Goal: Transaction & Acquisition: Purchase product/service

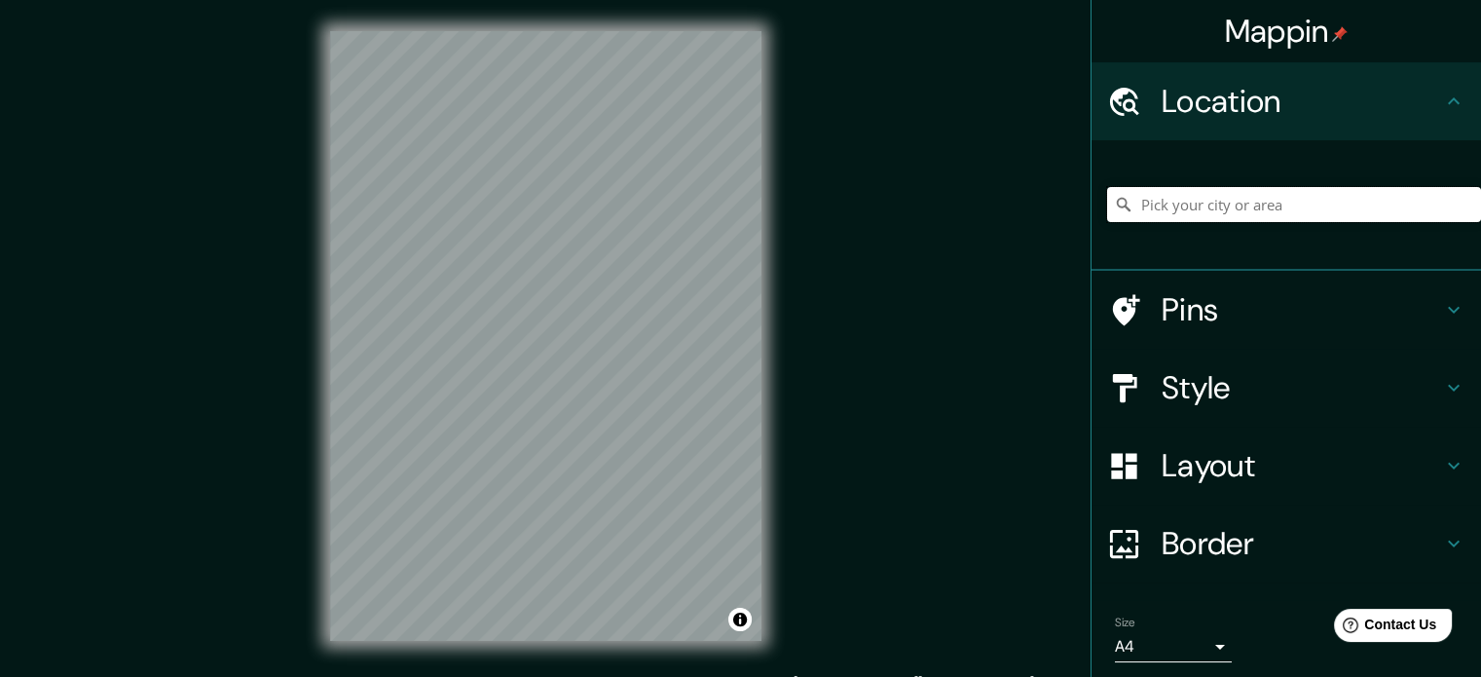
click at [1239, 193] on input "Pick your city or area" at bounding box center [1294, 204] width 374 height 35
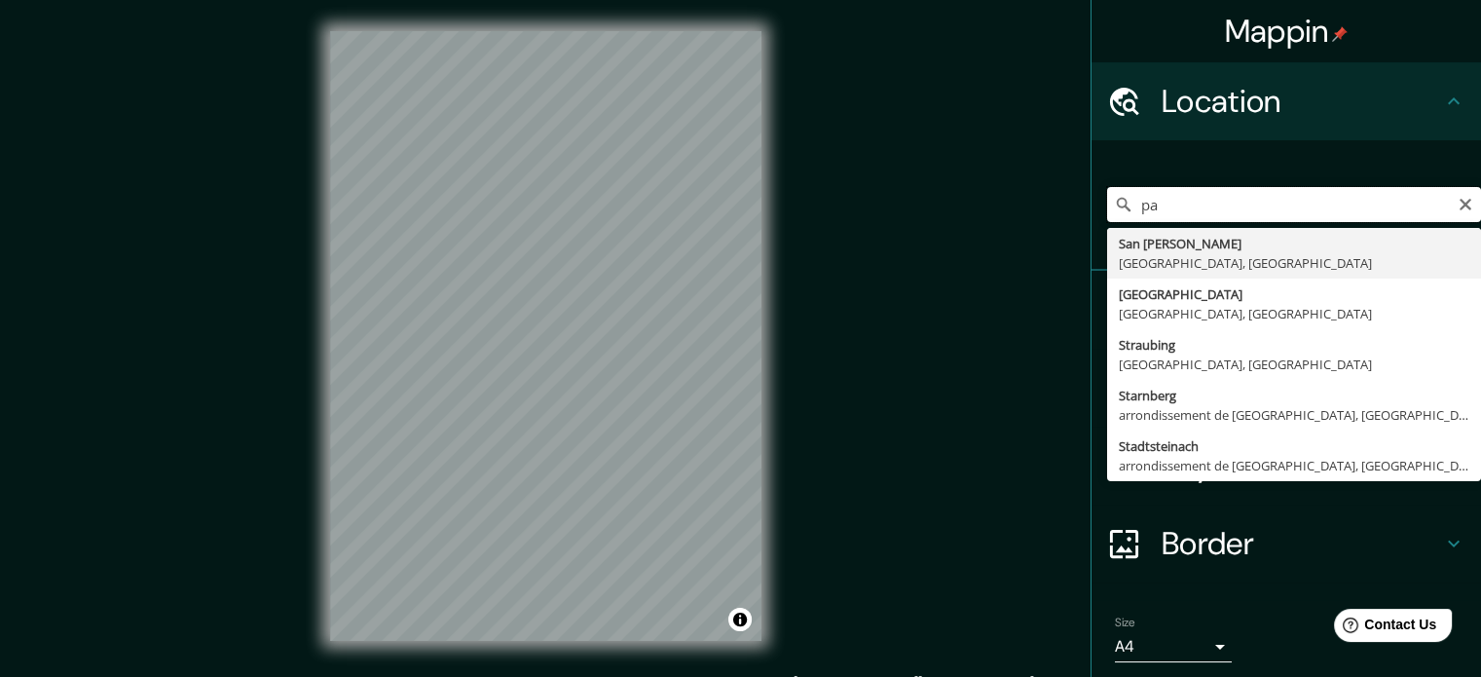
type input "p"
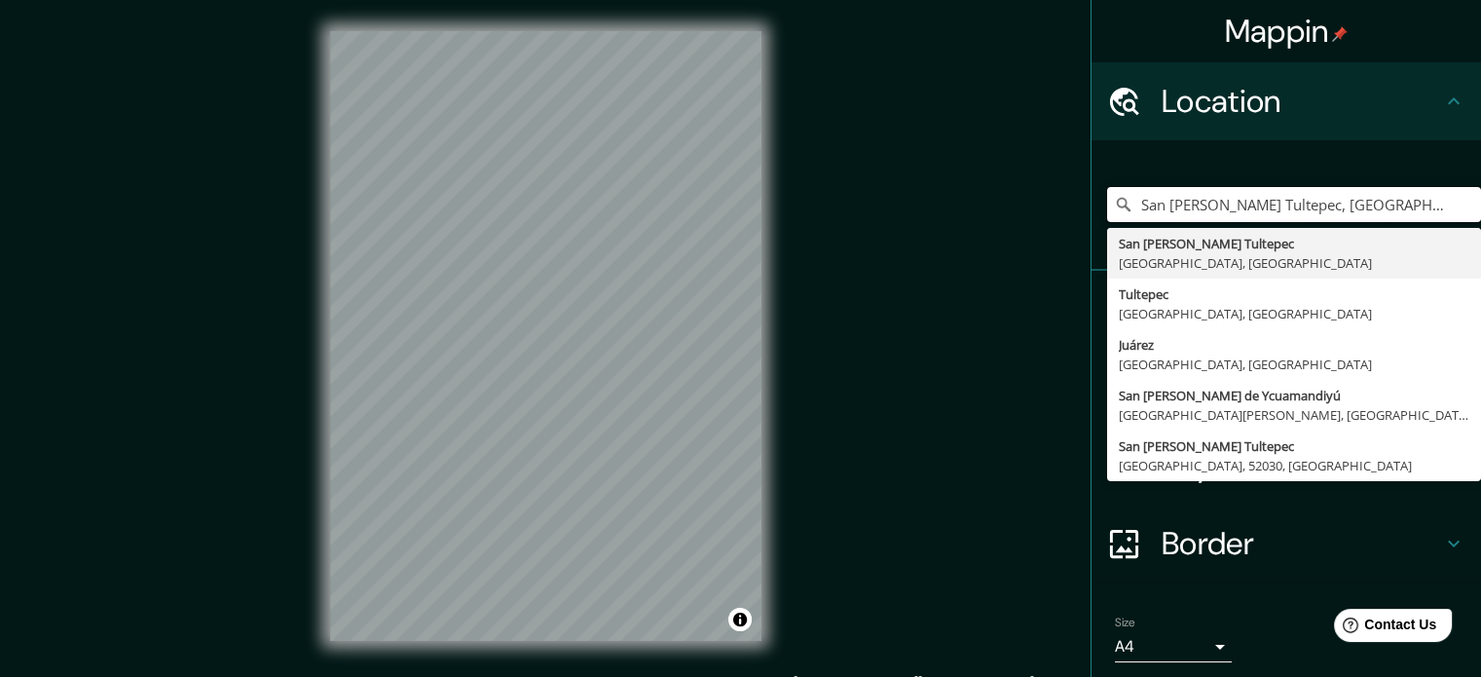
type input "San [PERSON_NAME] Tultepec, [GEOGRAPHIC_DATA], [GEOGRAPHIC_DATA]"
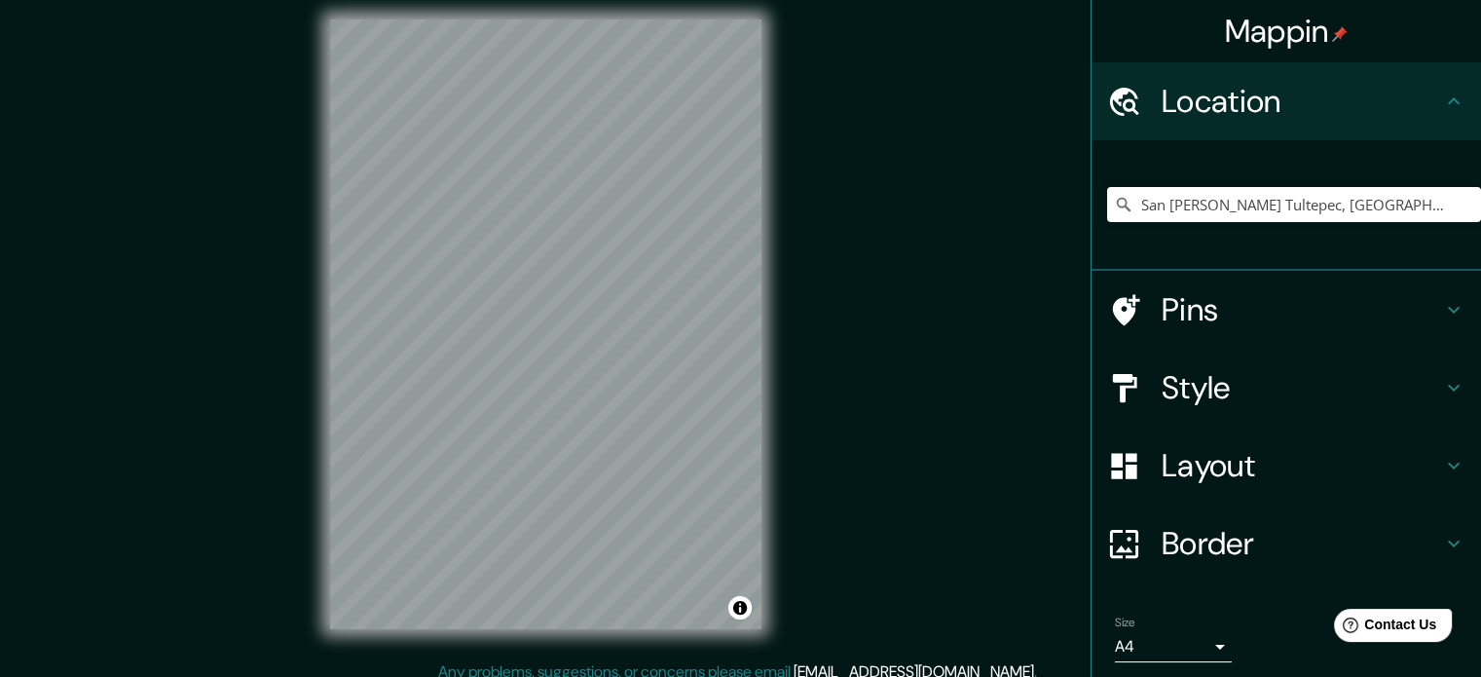
scroll to position [22, 0]
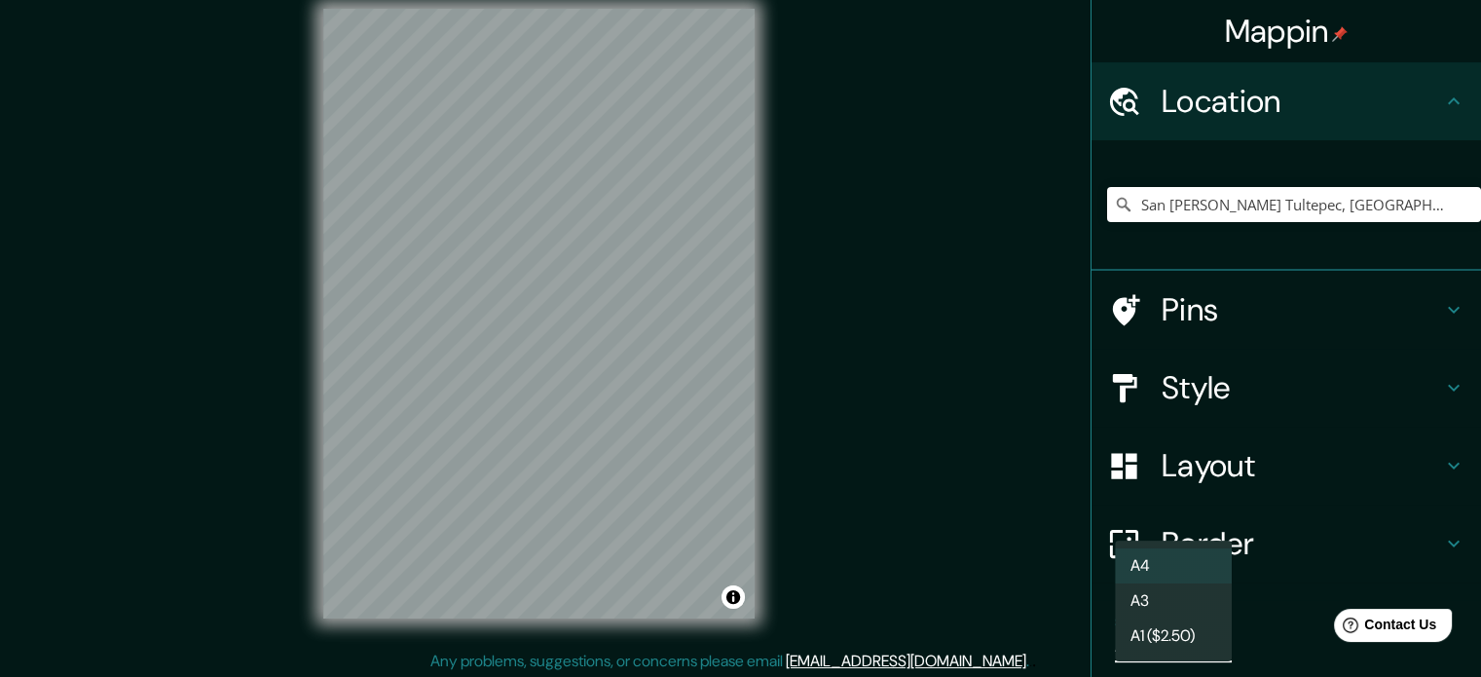
click at [1119, 653] on body "Mappin Location [GEOGRAPHIC_DATA][PERSON_NAME], [GEOGRAPHIC_DATA], [GEOGRAPHIC_…" at bounding box center [740, 316] width 1481 height 677
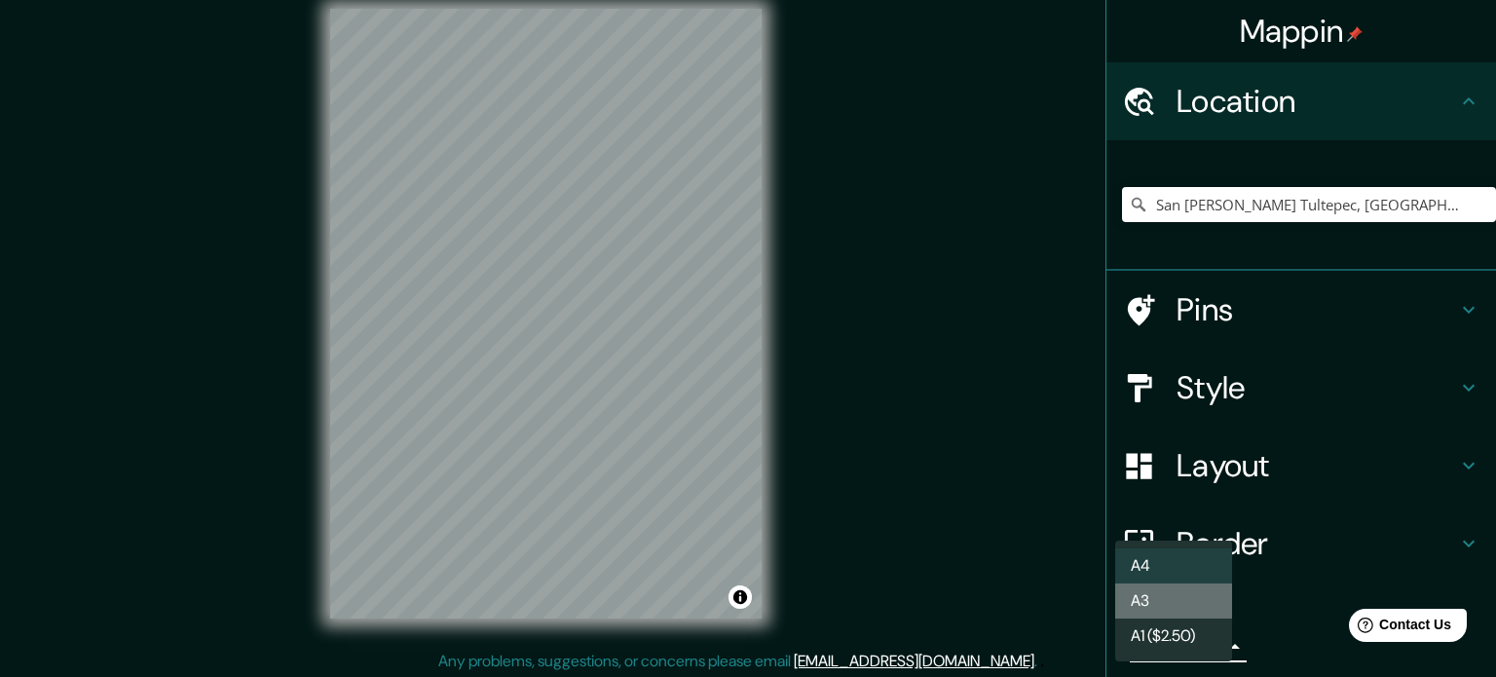
click at [1147, 605] on li "A3" at bounding box center [1173, 600] width 117 height 35
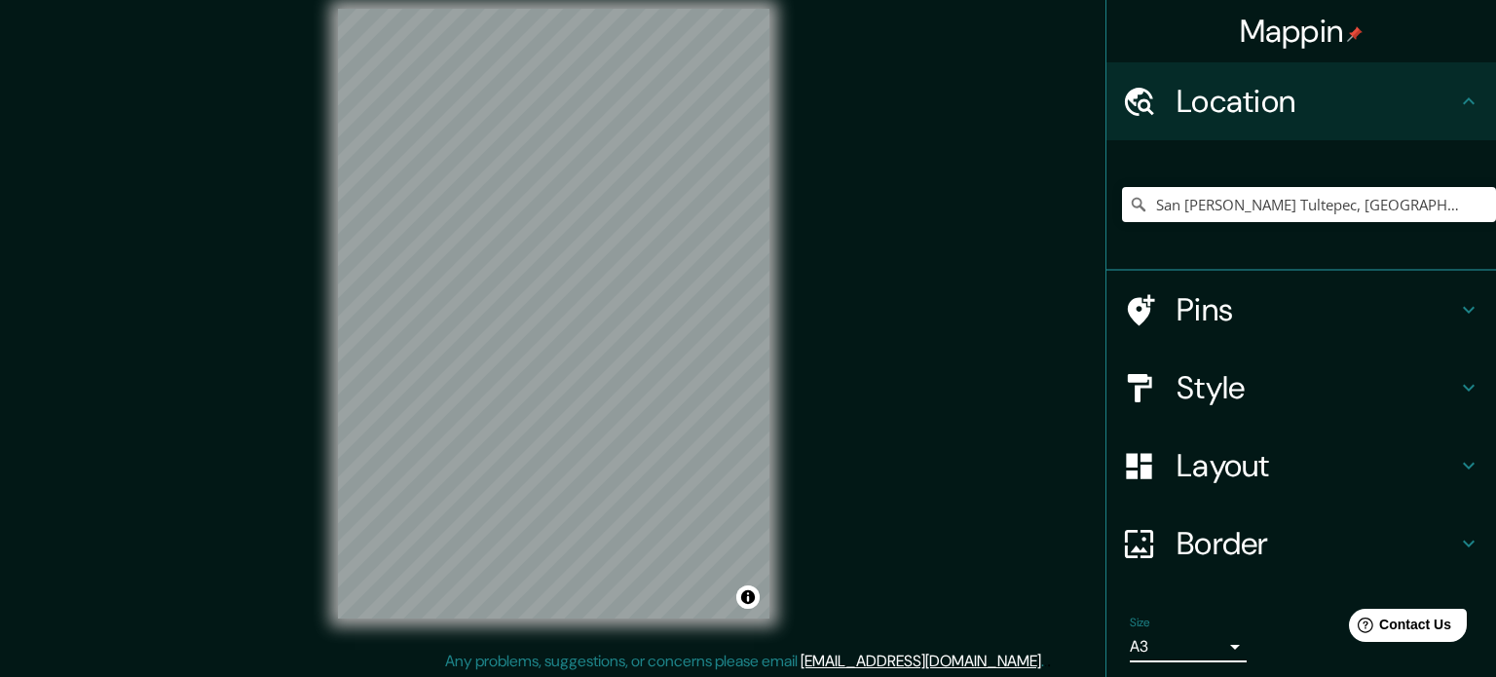
click at [1176, 637] on body "Mappin Location [GEOGRAPHIC_DATA][PERSON_NAME], [GEOGRAPHIC_DATA], [GEOGRAPHIC_…" at bounding box center [748, 316] width 1496 height 677
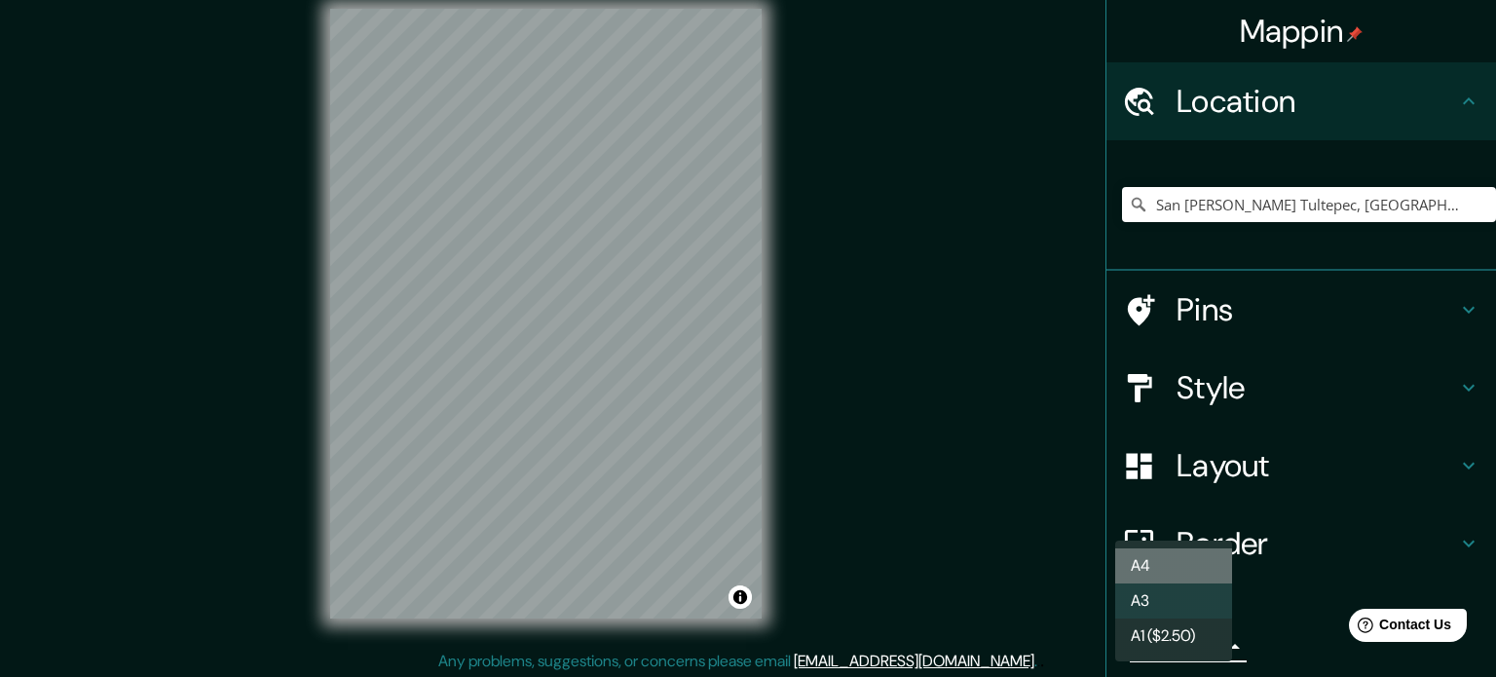
click at [1155, 568] on li "A4" at bounding box center [1173, 565] width 117 height 35
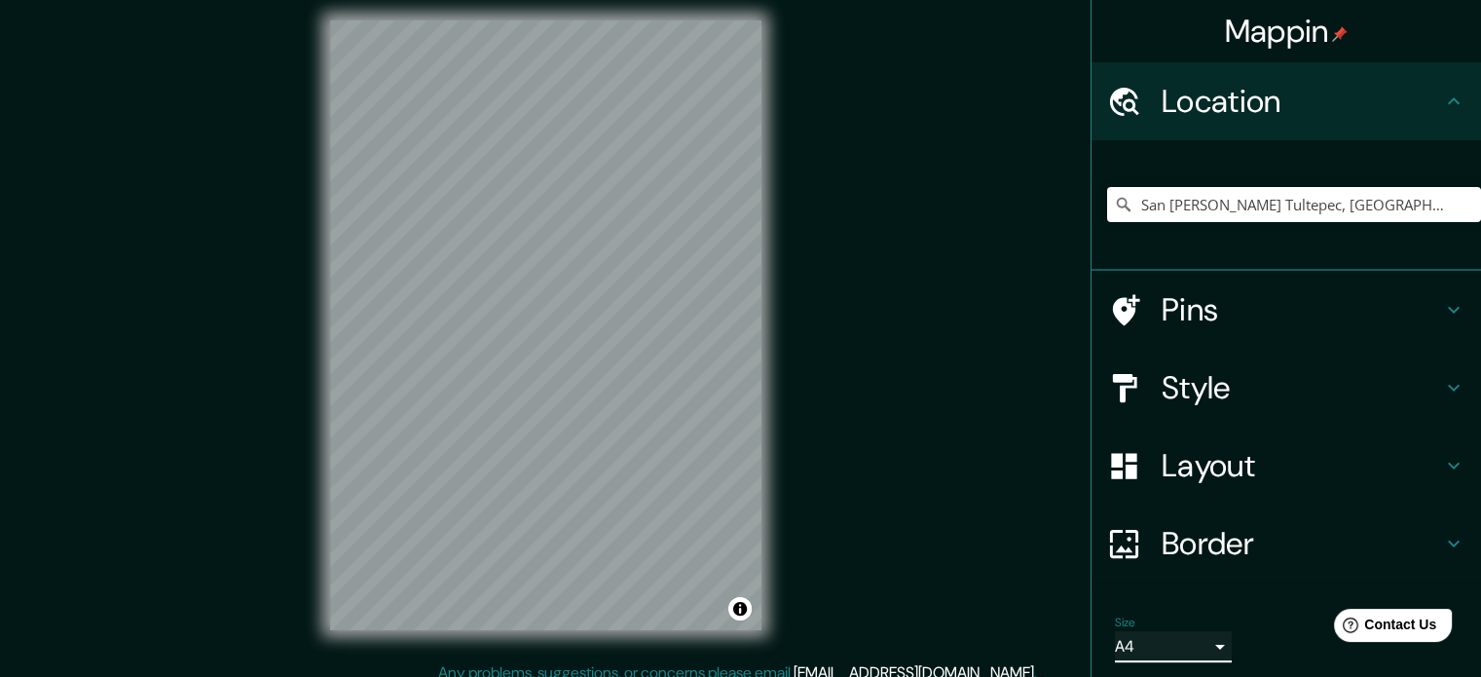
scroll to position [25, 0]
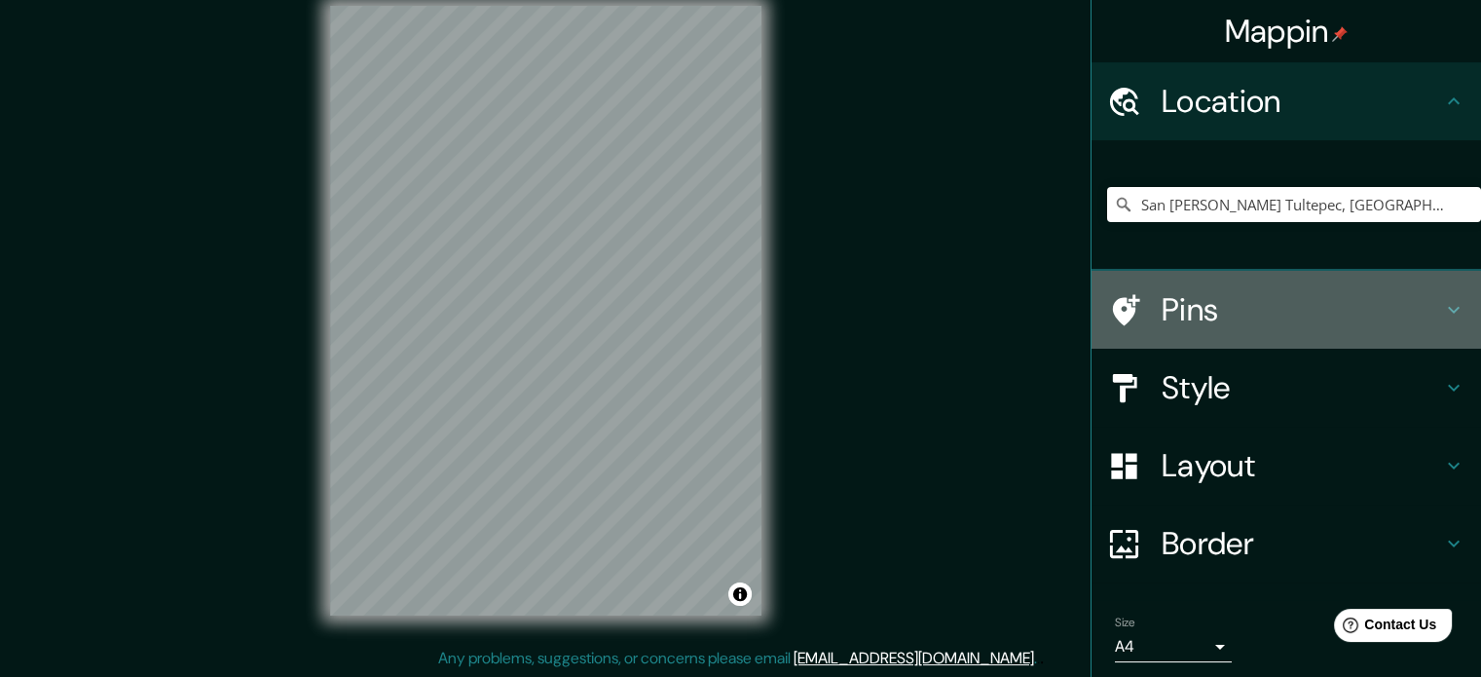
click at [1266, 306] on h4 "Pins" at bounding box center [1302, 309] width 280 height 39
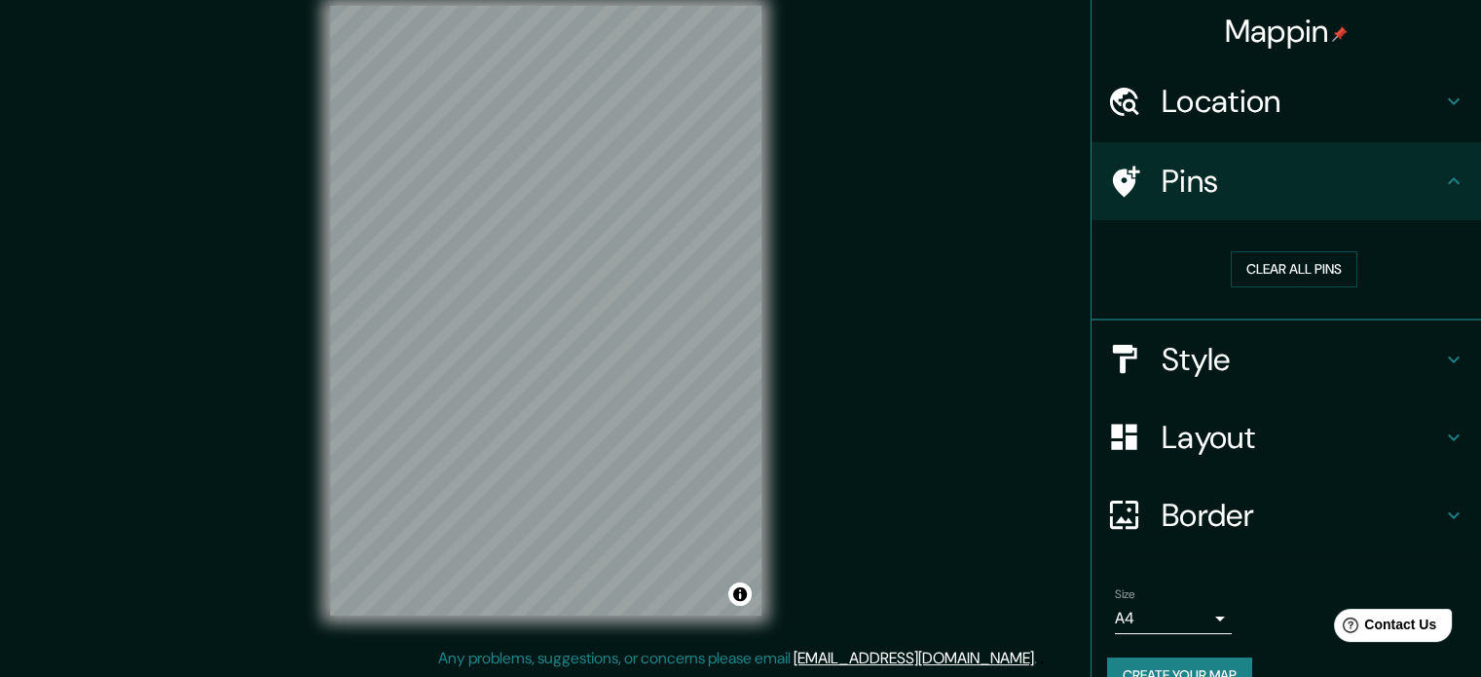
click at [1278, 348] on h4 "Style" at bounding box center [1302, 359] width 280 height 39
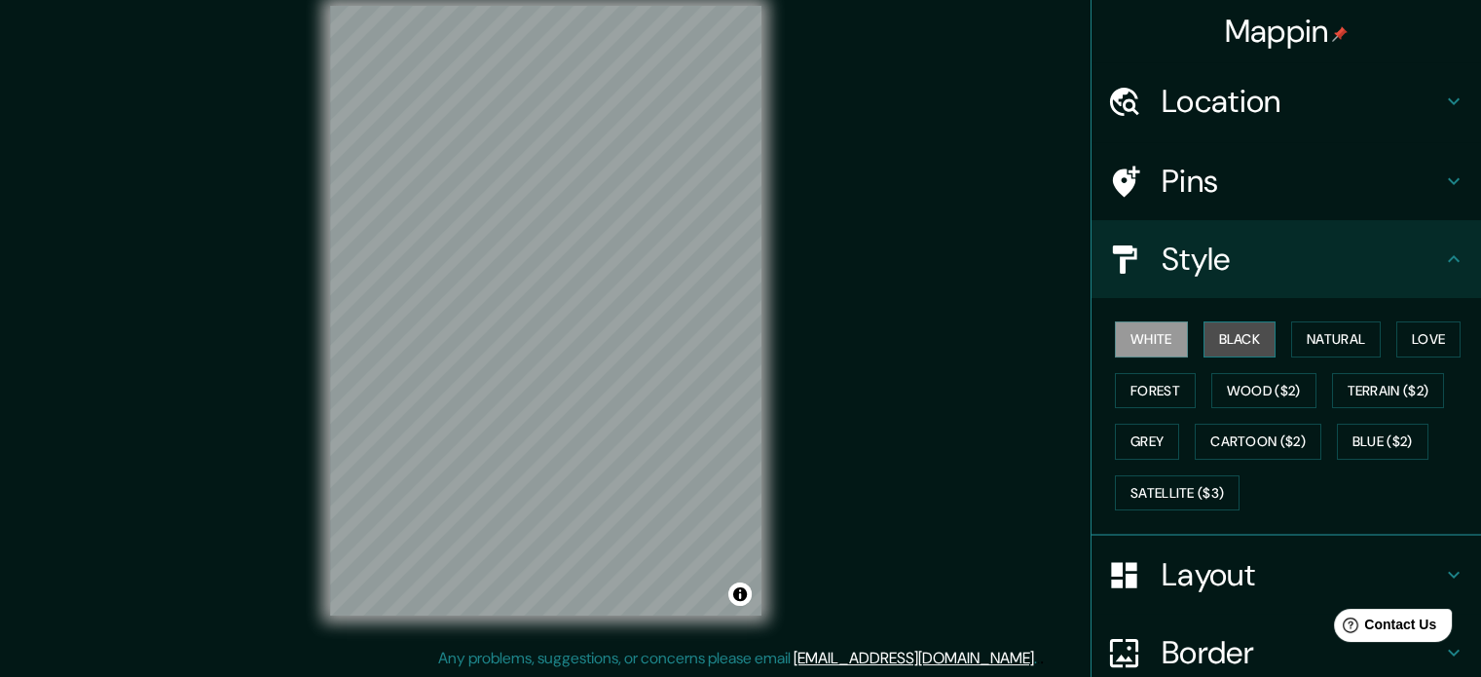
click at [1223, 341] on button "Black" at bounding box center [1240, 339] width 73 height 36
click at [1158, 335] on button "White" at bounding box center [1151, 339] width 73 height 36
click at [1248, 341] on button "Black" at bounding box center [1240, 339] width 73 height 36
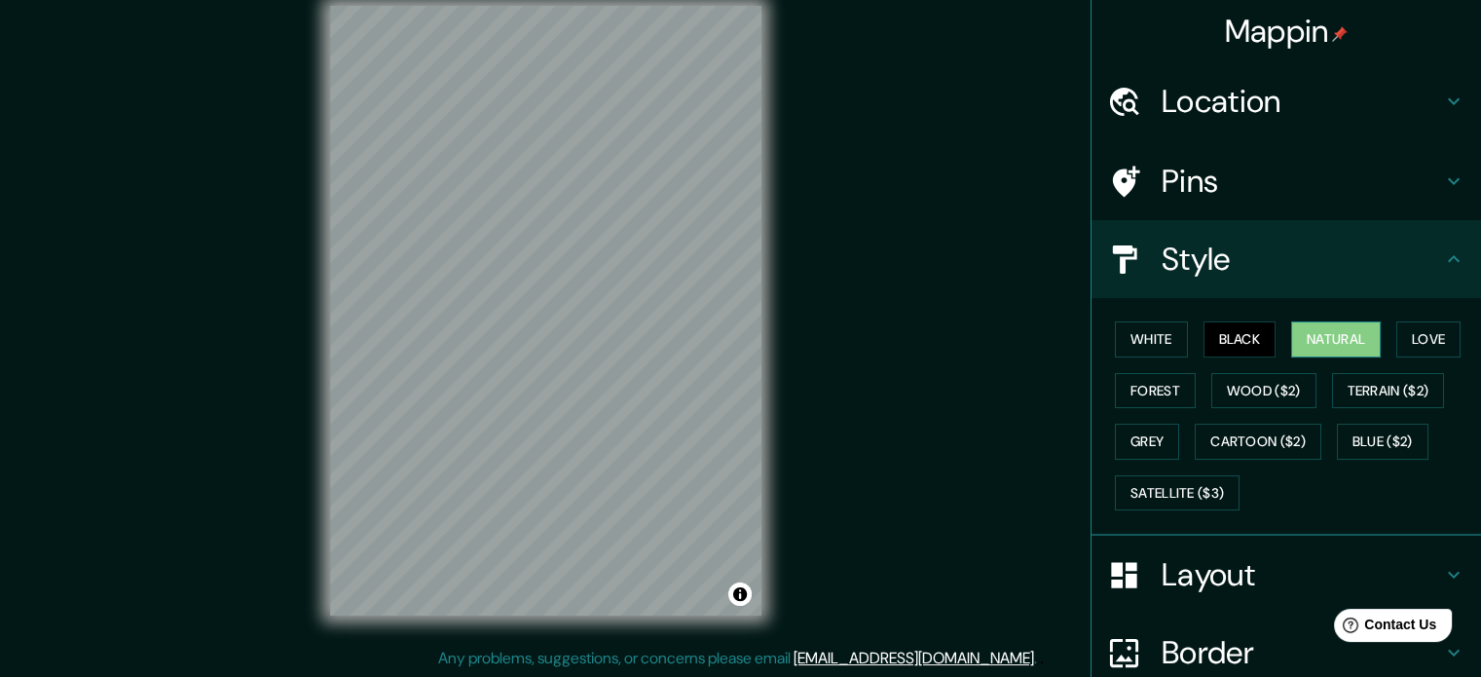
click at [1302, 336] on button "Natural" at bounding box center [1336, 339] width 90 height 36
click at [1396, 330] on button "Love" at bounding box center [1428, 339] width 64 height 36
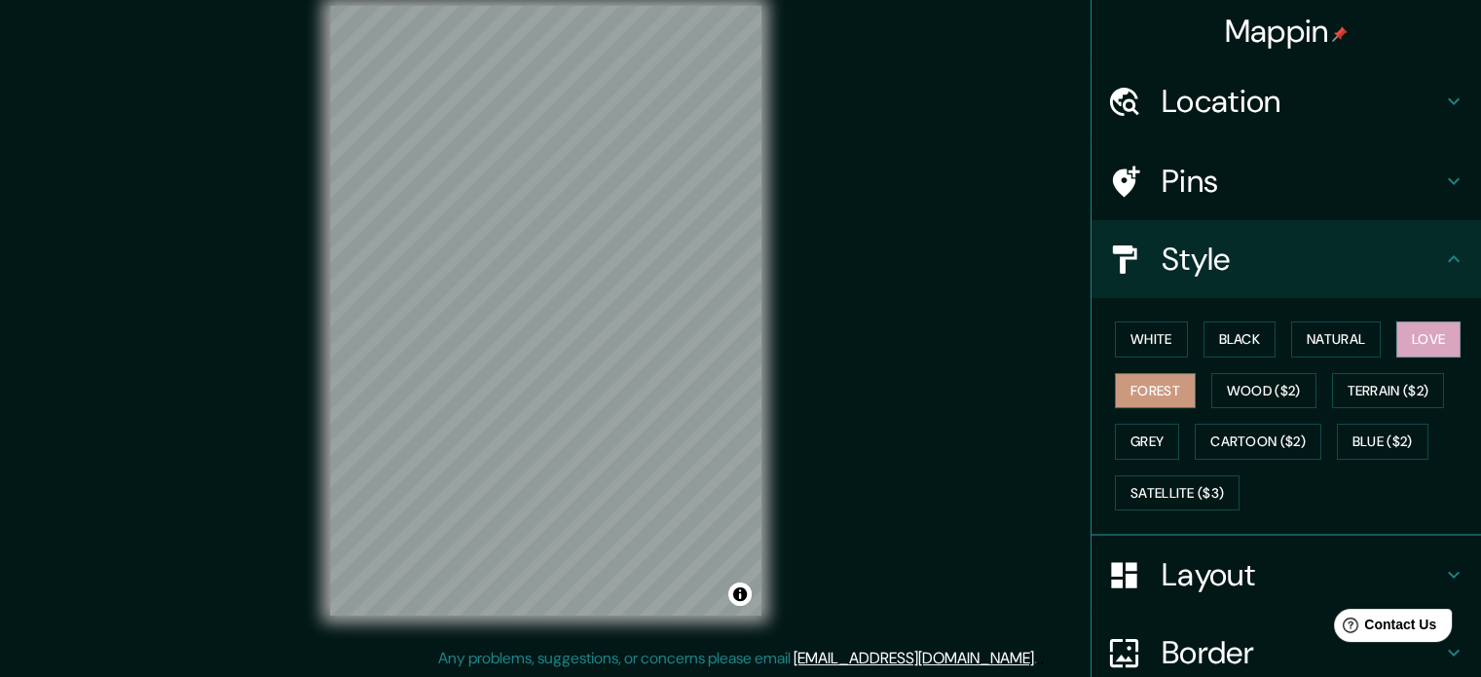
click at [1149, 389] on button "Forest" at bounding box center [1155, 391] width 81 height 36
click at [1278, 389] on button "Wood ($2)" at bounding box center [1263, 391] width 105 height 36
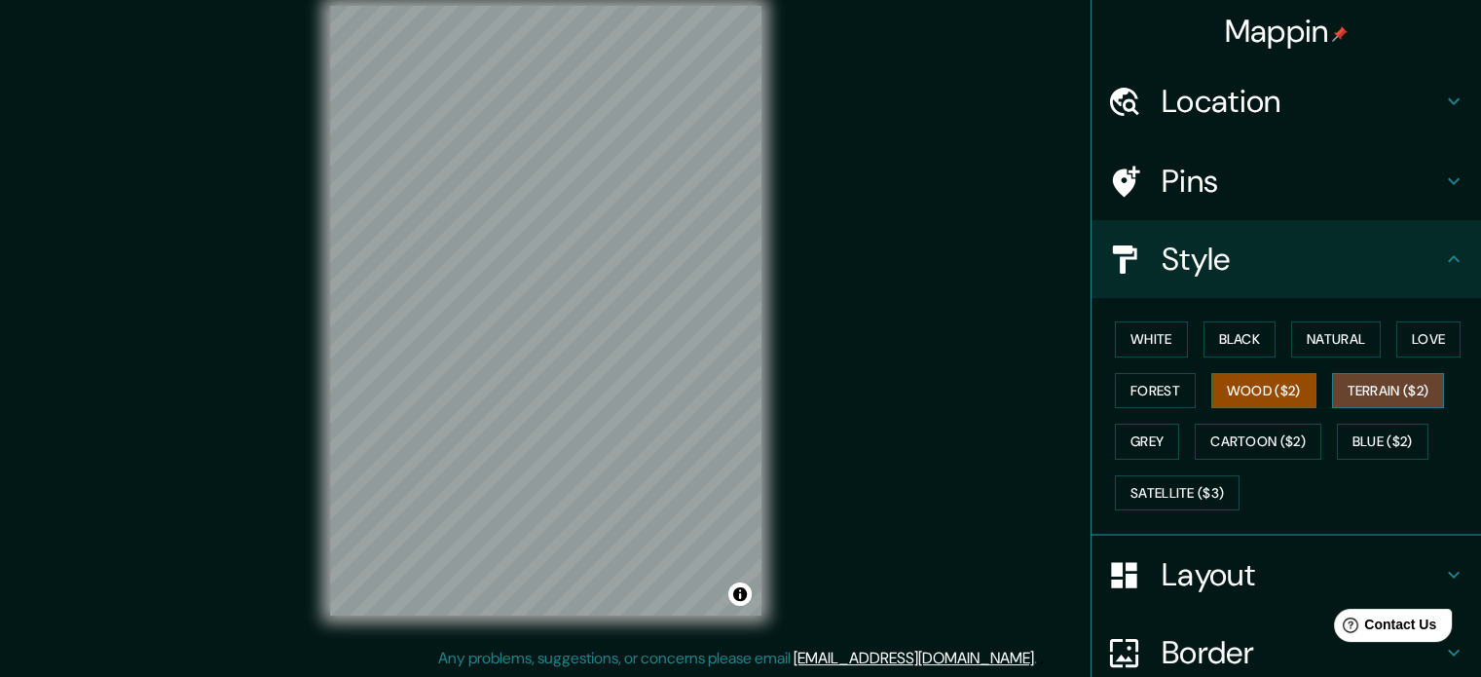
click at [1372, 392] on button "Terrain ($2)" at bounding box center [1388, 391] width 113 height 36
click at [1348, 437] on button "Blue ($2)" at bounding box center [1383, 442] width 92 height 36
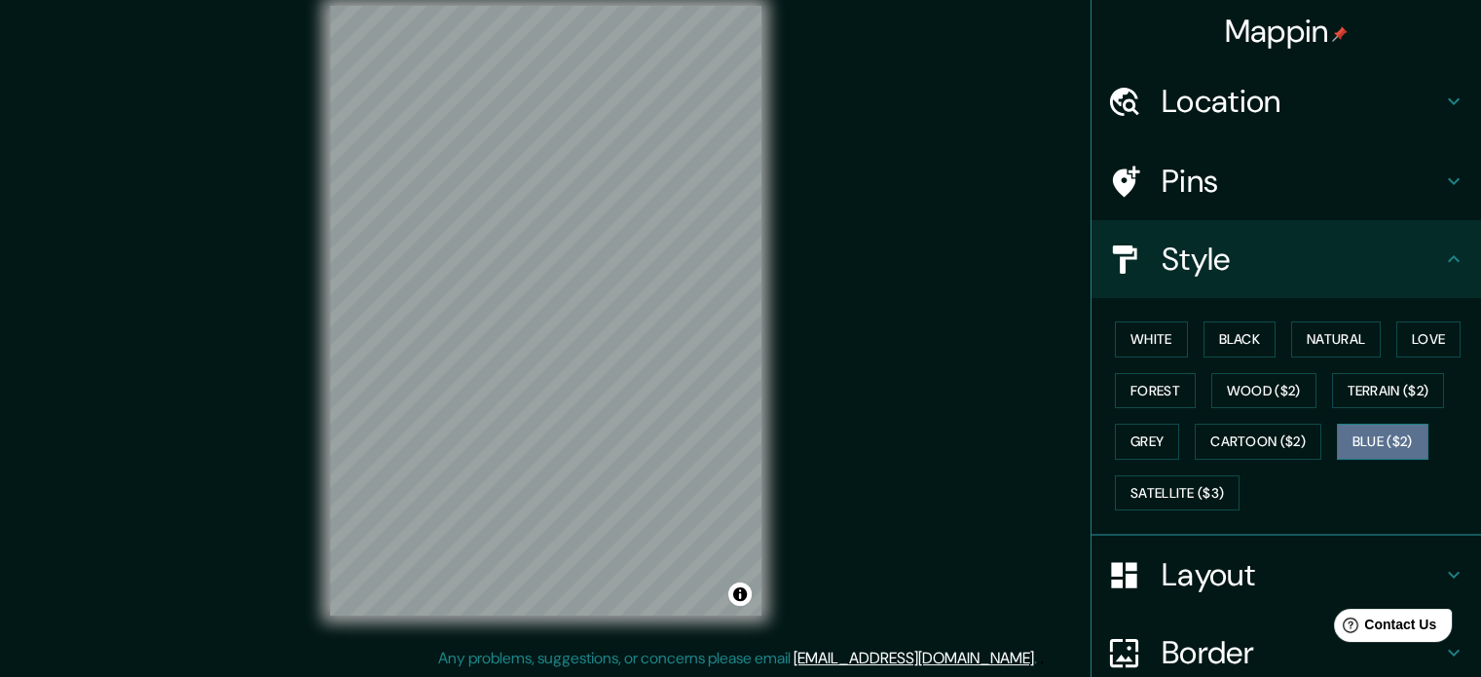
click at [1348, 437] on button "Blue ($2)" at bounding box center [1383, 442] width 92 height 36
click at [1317, 342] on button "Natural" at bounding box center [1336, 339] width 90 height 36
click at [1230, 332] on button "Black" at bounding box center [1240, 339] width 73 height 36
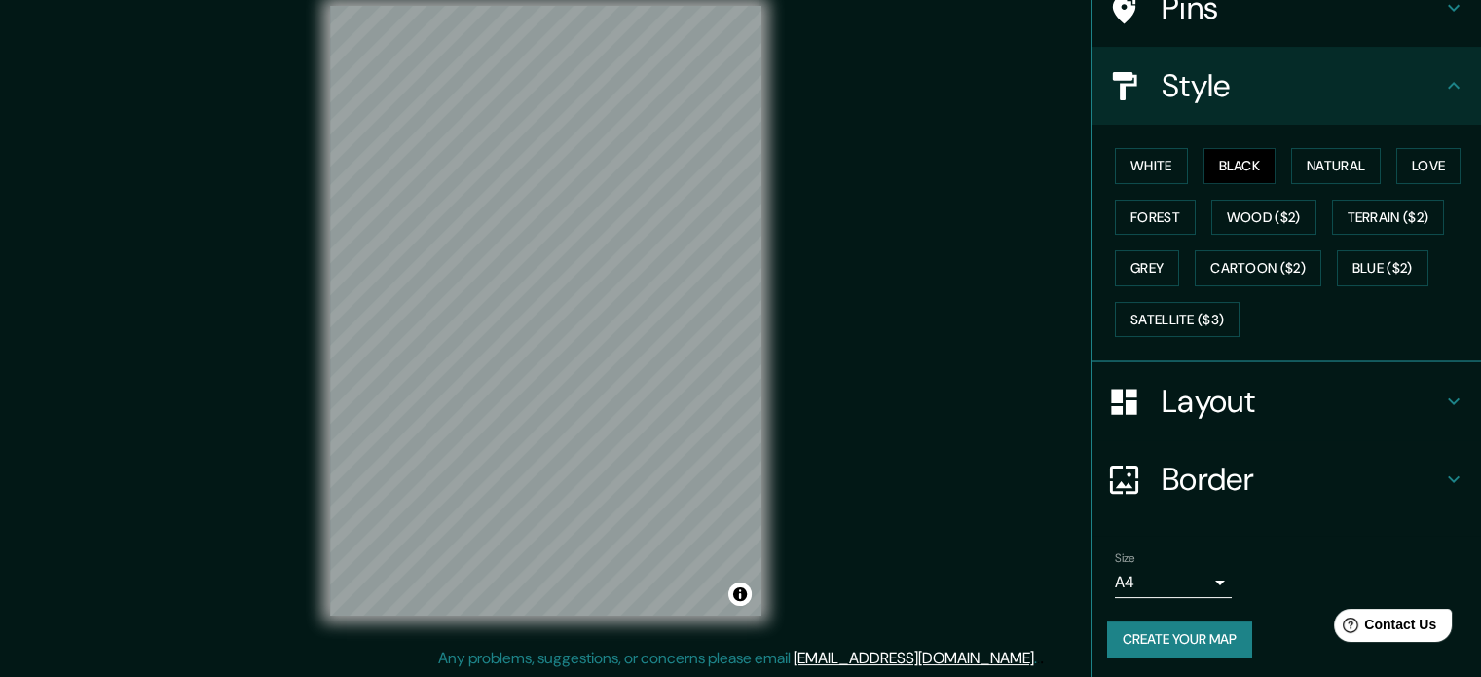
click at [1212, 404] on h4 "Layout" at bounding box center [1302, 401] width 280 height 39
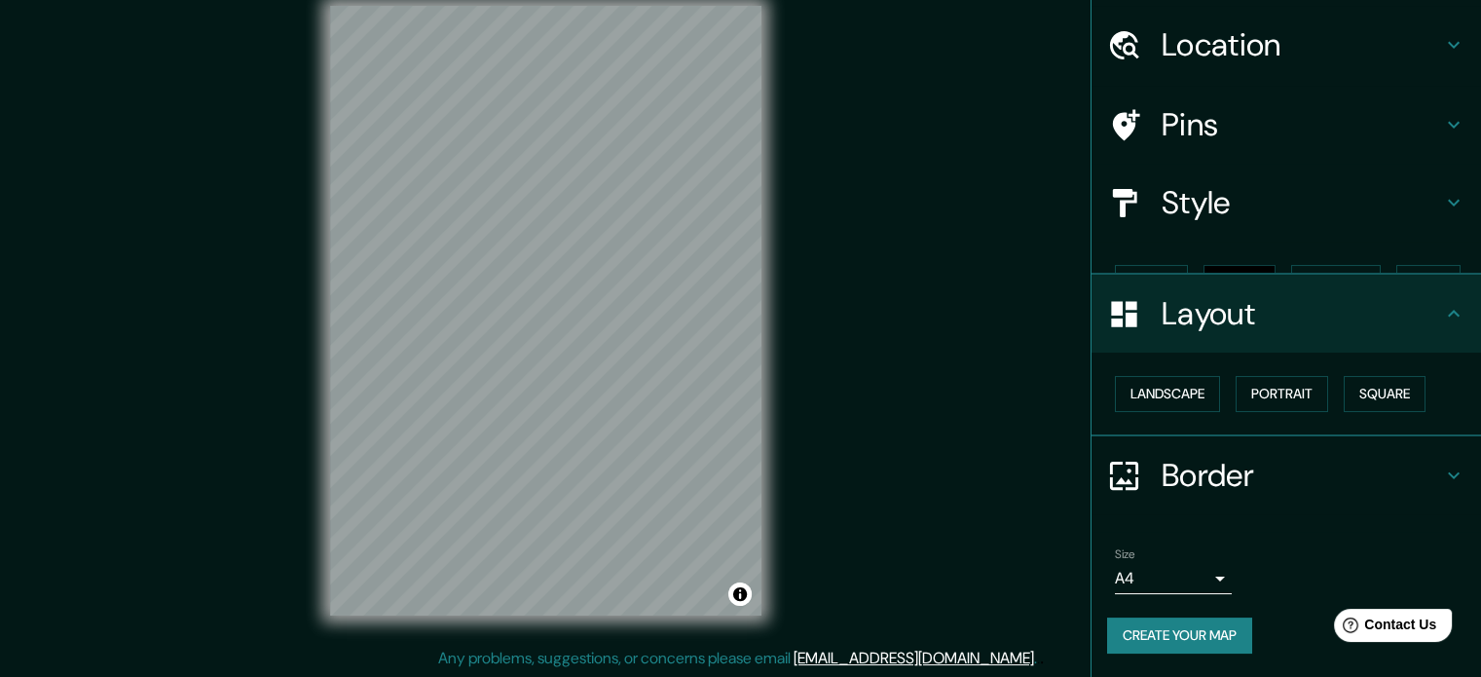
scroll to position [21, 0]
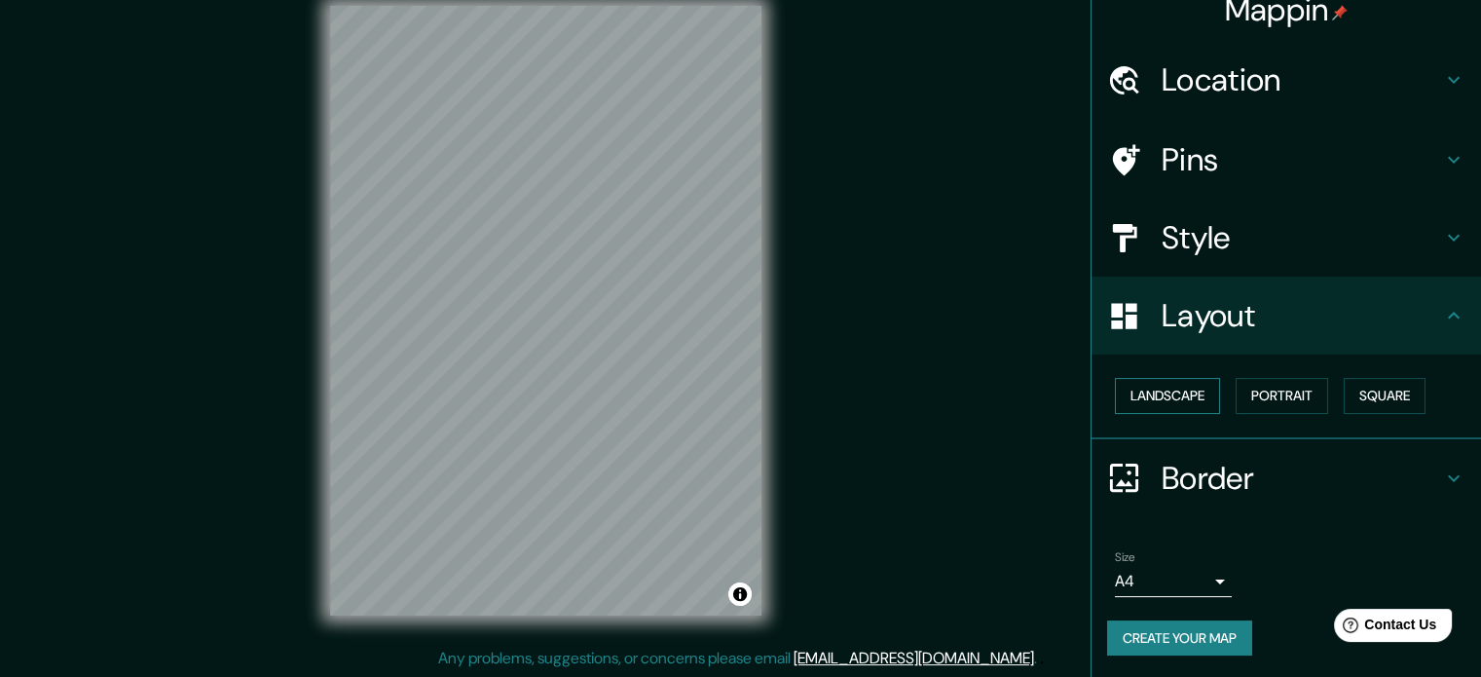
click at [1161, 392] on button "Landscape" at bounding box center [1167, 396] width 105 height 36
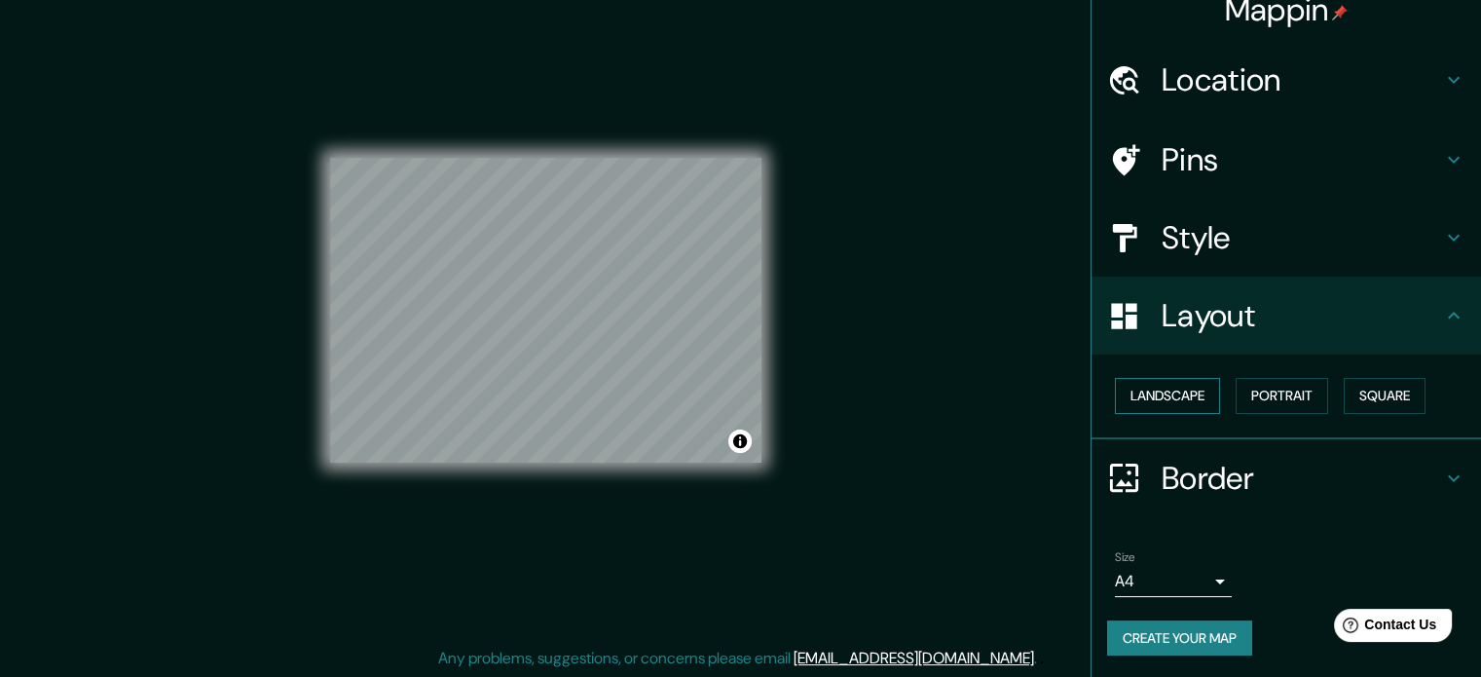
click at [1161, 392] on button "Landscape" at bounding box center [1167, 396] width 105 height 36
click at [1266, 392] on button "Portrait" at bounding box center [1282, 396] width 93 height 36
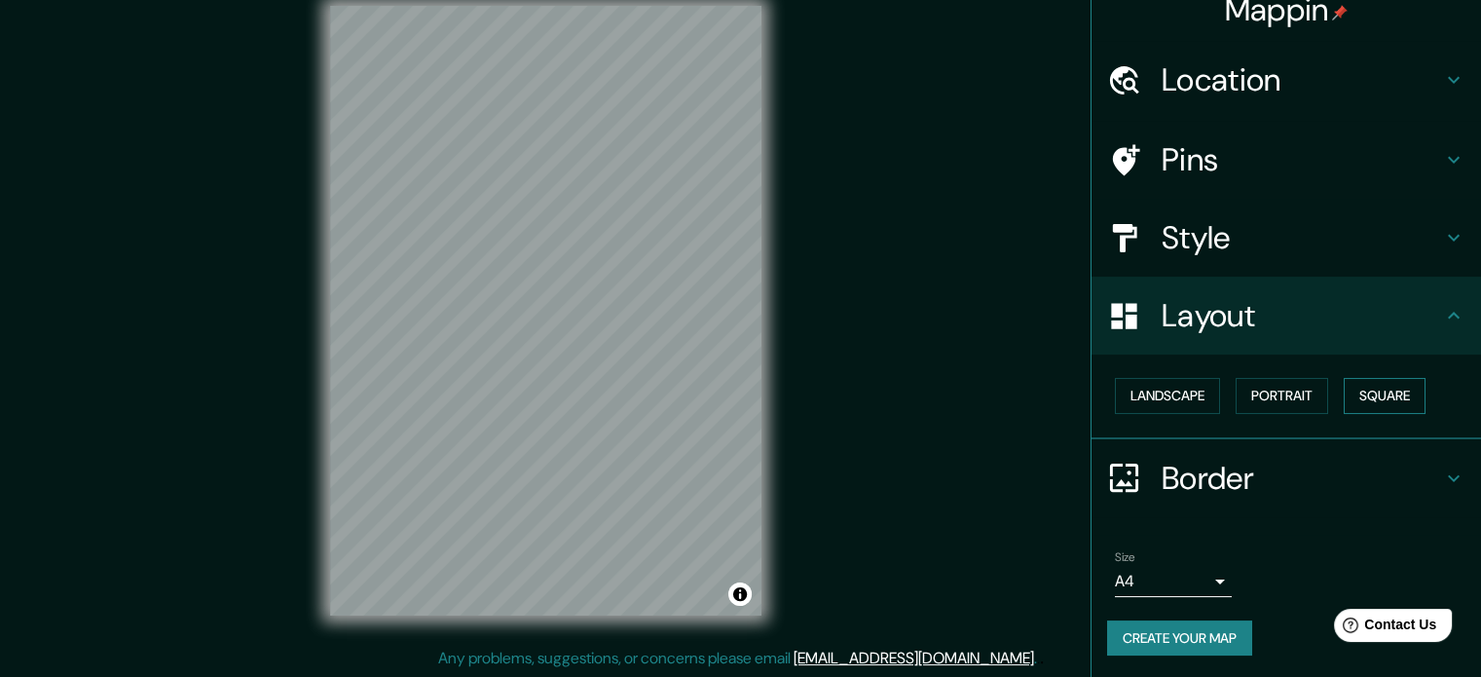
click at [1375, 398] on button "Square" at bounding box center [1385, 396] width 82 height 36
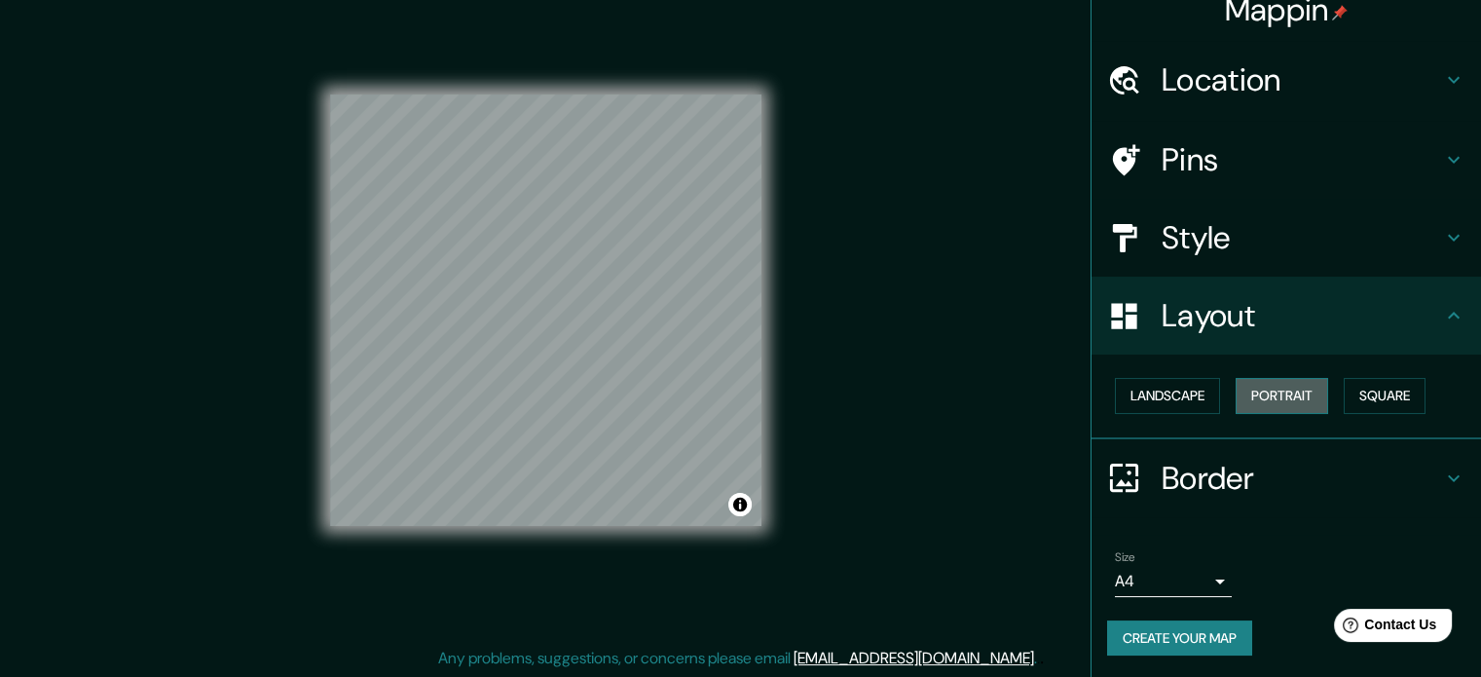
click at [1302, 397] on button "Portrait" at bounding box center [1282, 396] width 93 height 36
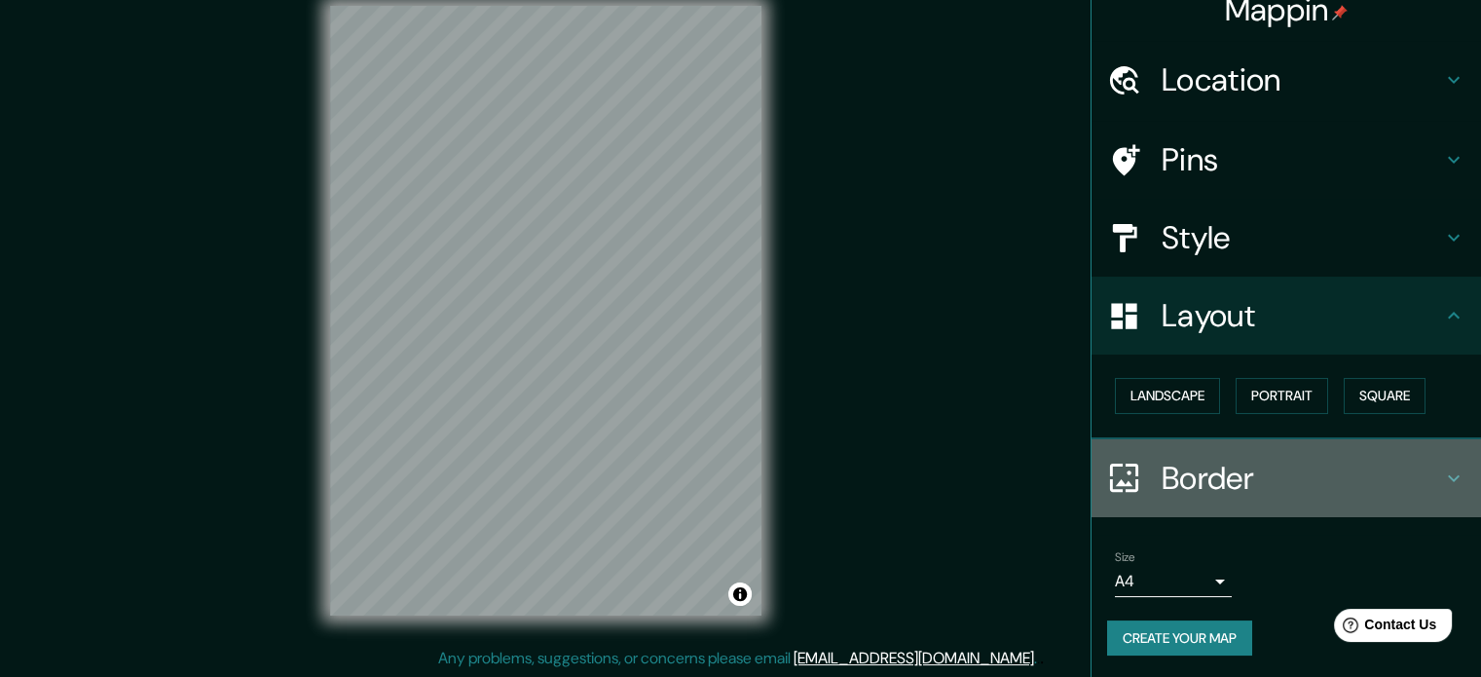
click at [1225, 475] on h4 "Border" at bounding box center [1302, 478] width 280 height 39
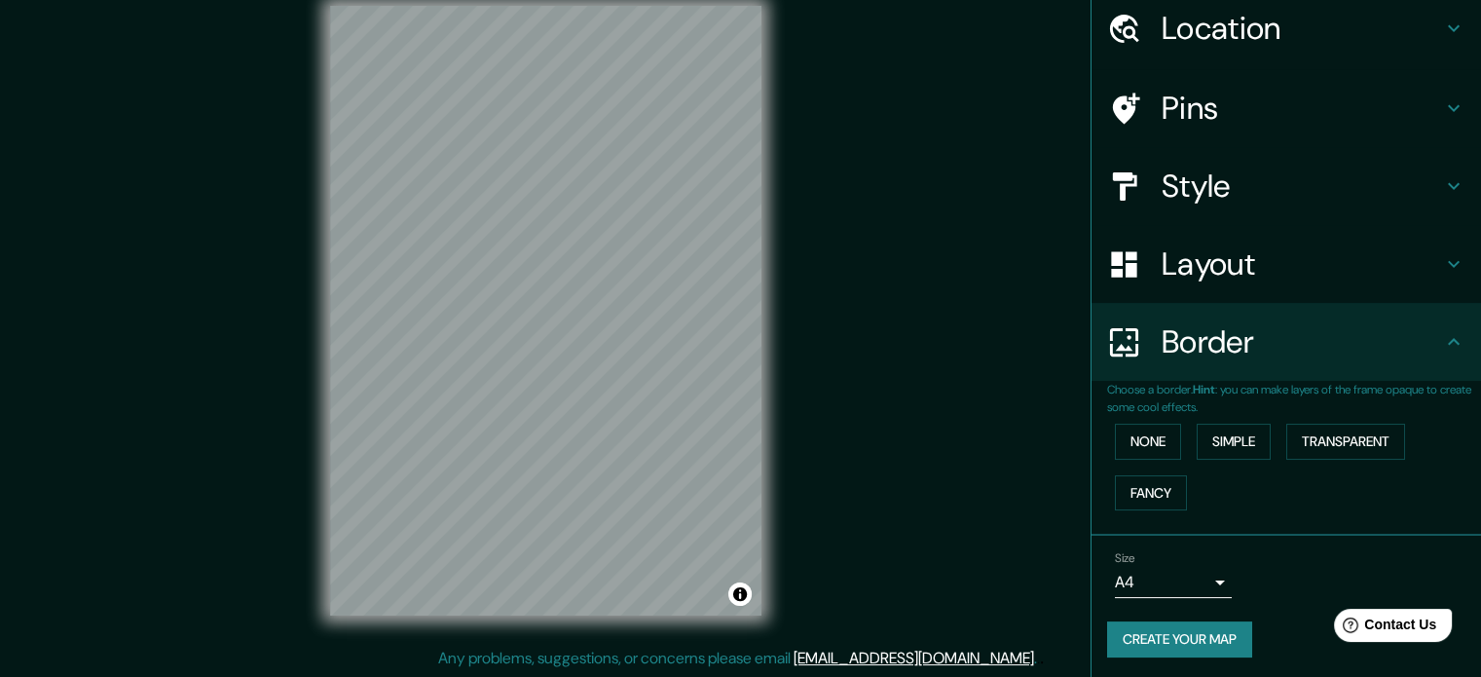
scroll to position [74, 0]
click at [1162, 438] on button "None" at bounding box center [1148, 441] width 66 height 36
click at [1134, 437] on button "None" at bounding box center [1148, 441] width 66 height 36
click at [1203, 438] on button "Simple" at bounding box center [1234, 441] width 74 height 36
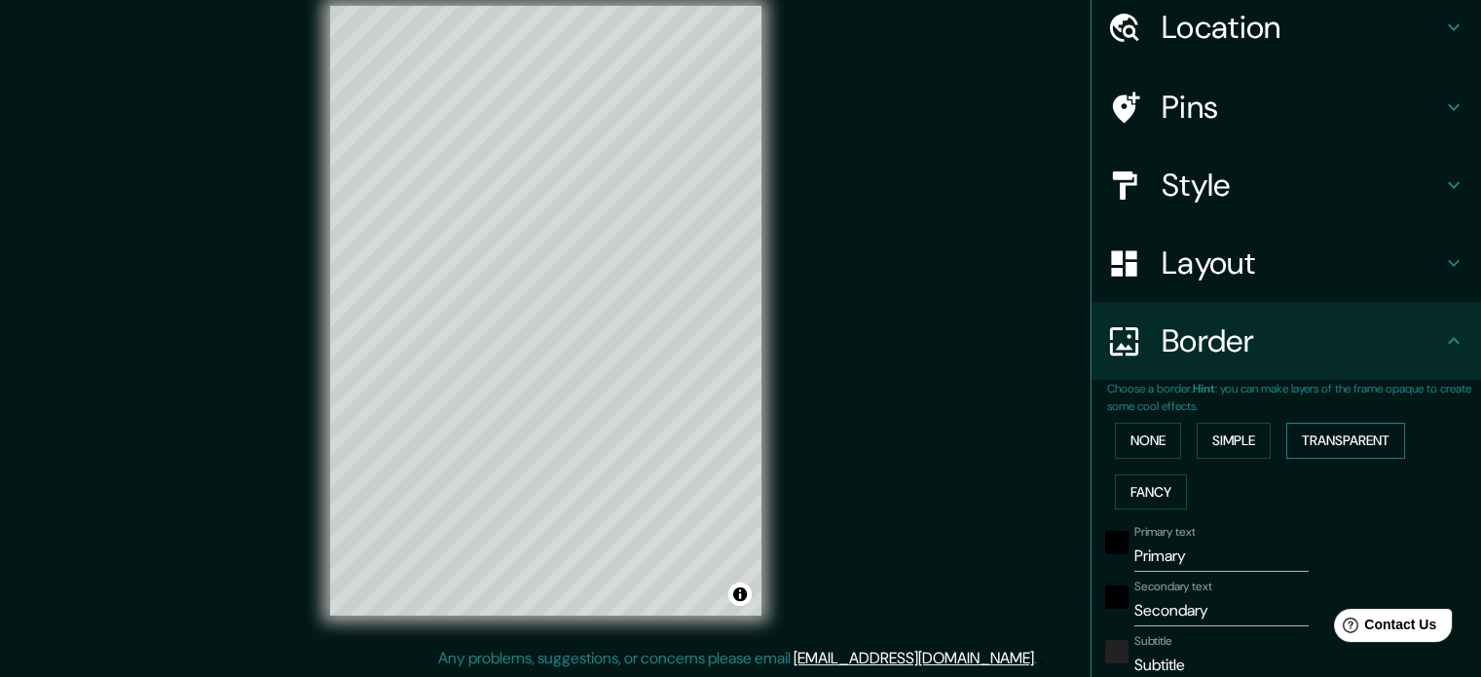
click at [1307, 434] on button "Transparent" at bounding box center [1345, 441] width 119 height 36
click at [1139, 490] on button "Fancy" at bounding box center [1151, 492] width 72 height 36
click at [1144, 447] on button "None" at bounding box center [1148, 441] width 66 height 36
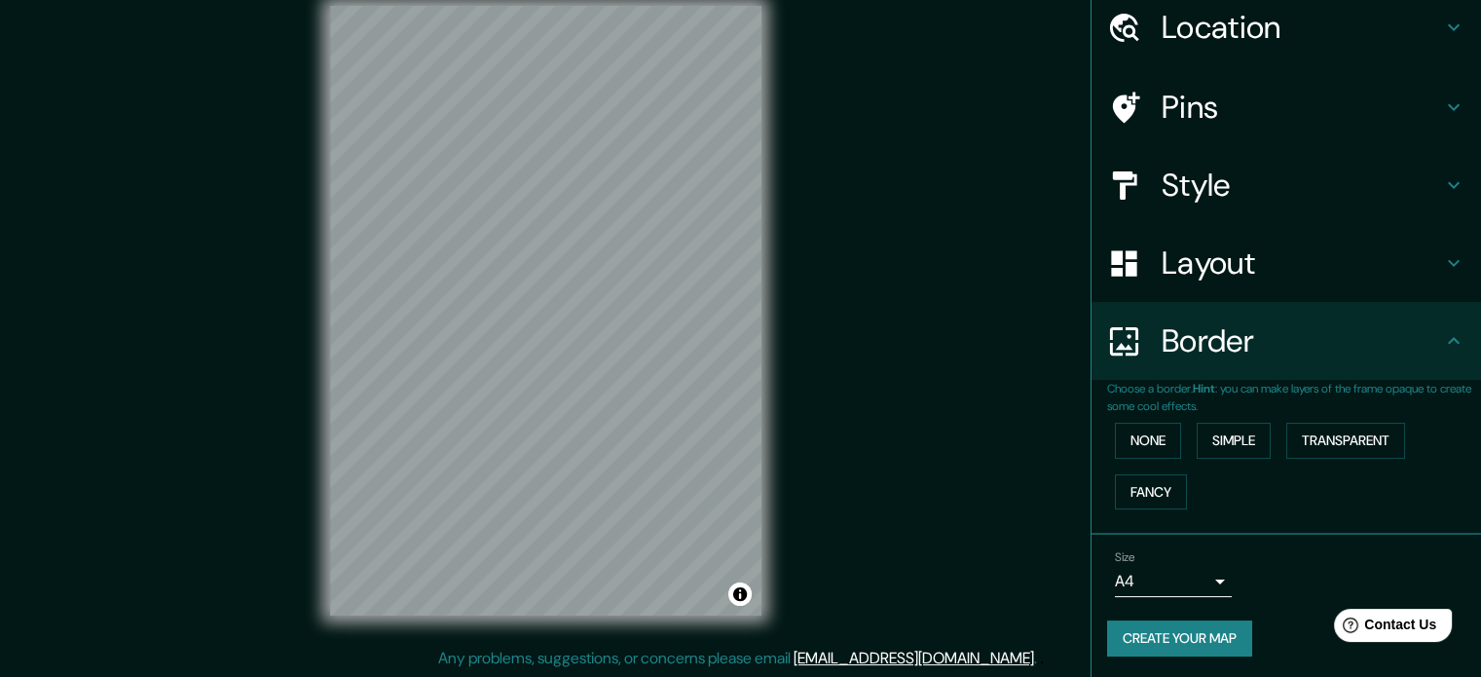
click at [1131, 631] on button "Create your map" at bounding box center [1179, 638] width 145 height 36
click at [1205, 634] on button "Create your map" at bounding box center [1179, 638] width 145 height 36
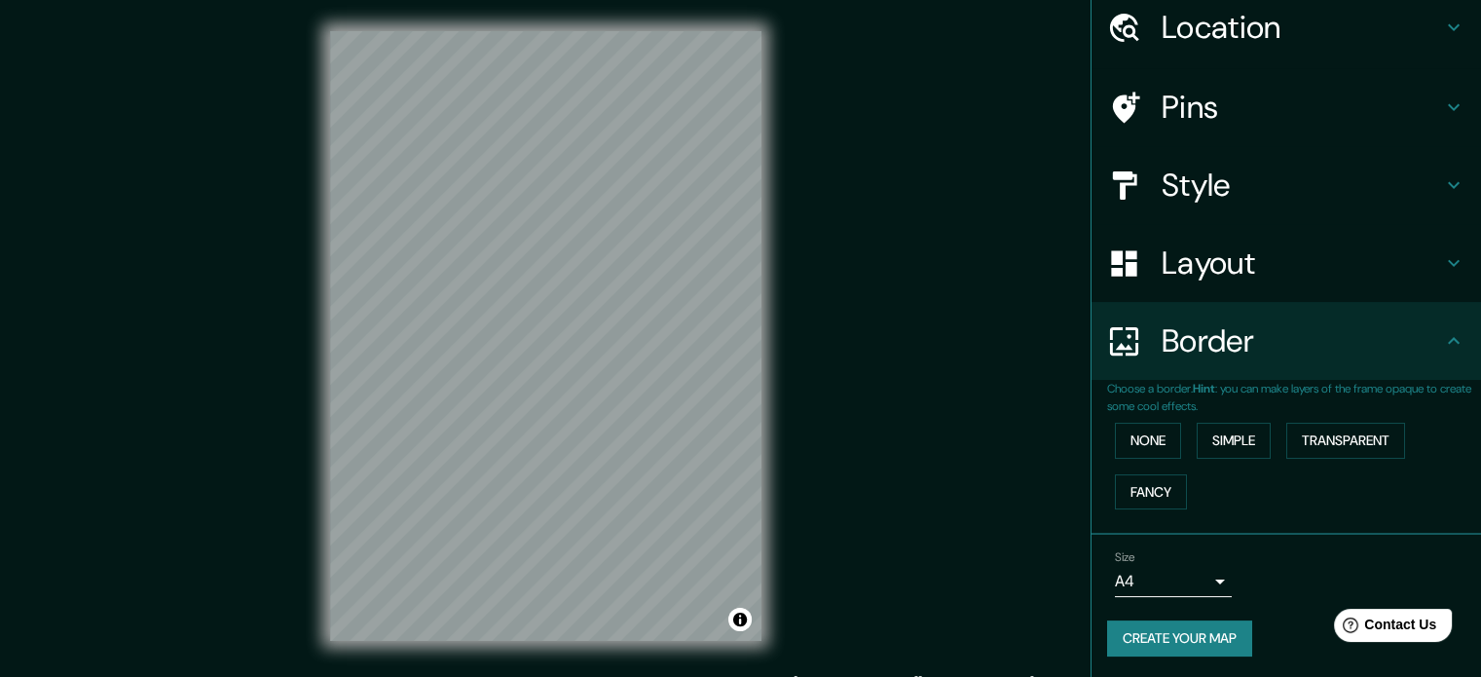
scroll to position [0, 0]
